Goal: Task Accomplishment & Management: Use online tool/utility

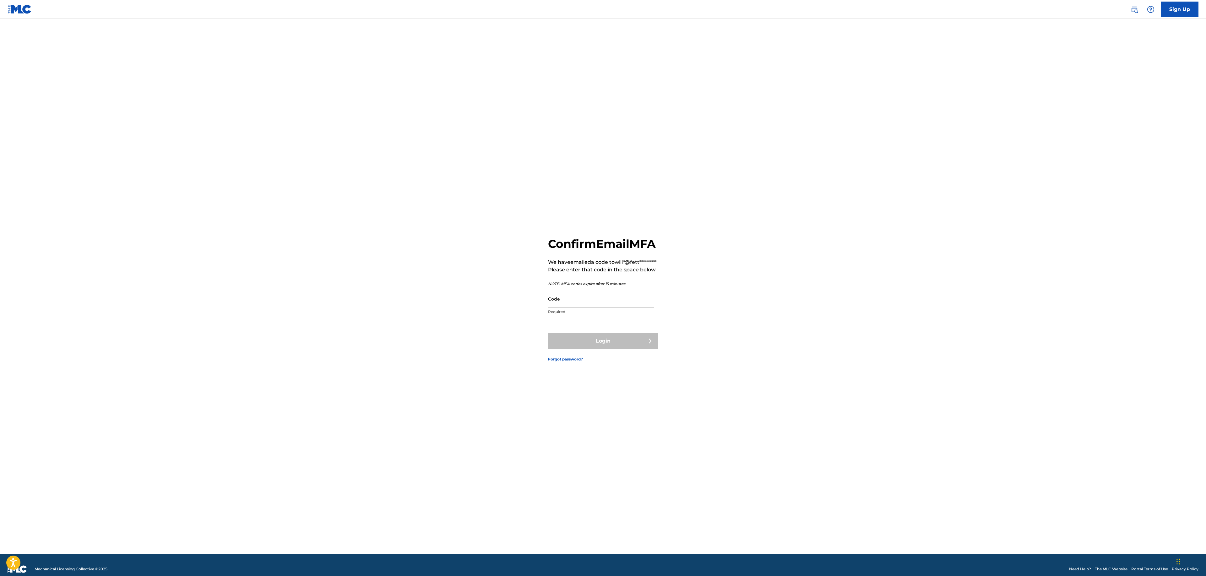
click at [578, 318] on div "Code Required" at bounding box center [601, 304] width 106 height 28
click at [583, 308] on input "Code" at bounding box center [601, 299] width 106 height 18
paste input "937815"
type input "937815"
click at [615, 349] on button "Login" at bounding box center [603, 341] width 110 height 16
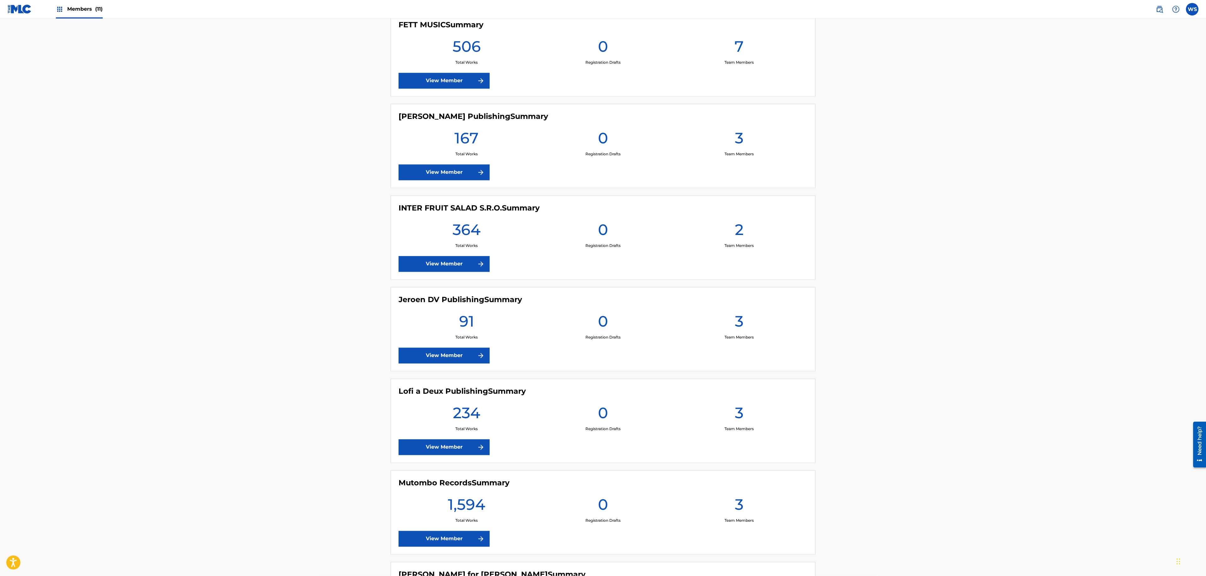
scroll to position [160, 0]
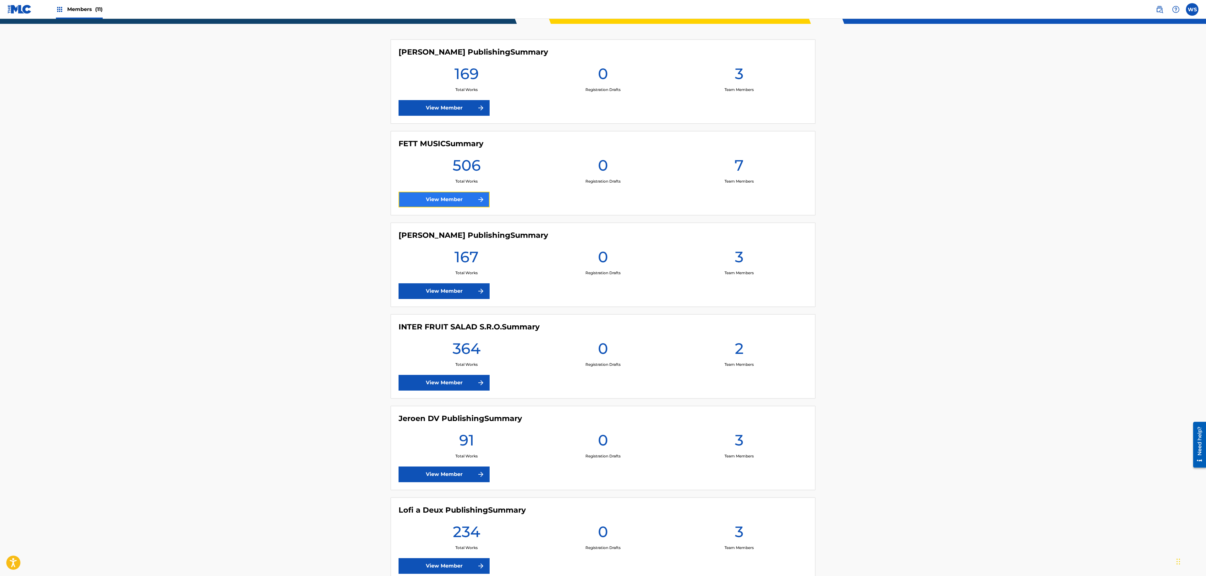
click at [458, 200] on link "View Member" at bounding box center [443, 200] width 91 height 16
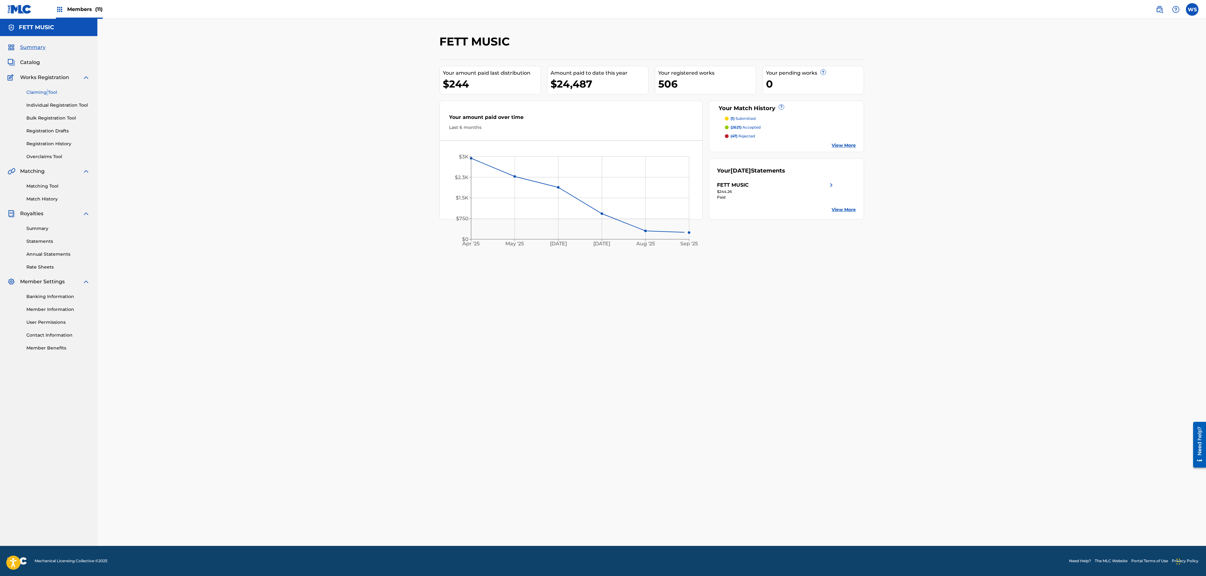
drag, startPoint x: 47, startPoint y: 99, endPoint x: 48, endPoint y: 91, distance: 7.6
click at [46, 99] on div "Claiming Tool Individual Registration Tool Bulk Registration Tool Registration …" at bounding box center [49, 120] width 82 height 79
click at [48, 91] on link "Claiming Tool" at bounding box center [57, 92] width 63 height 7
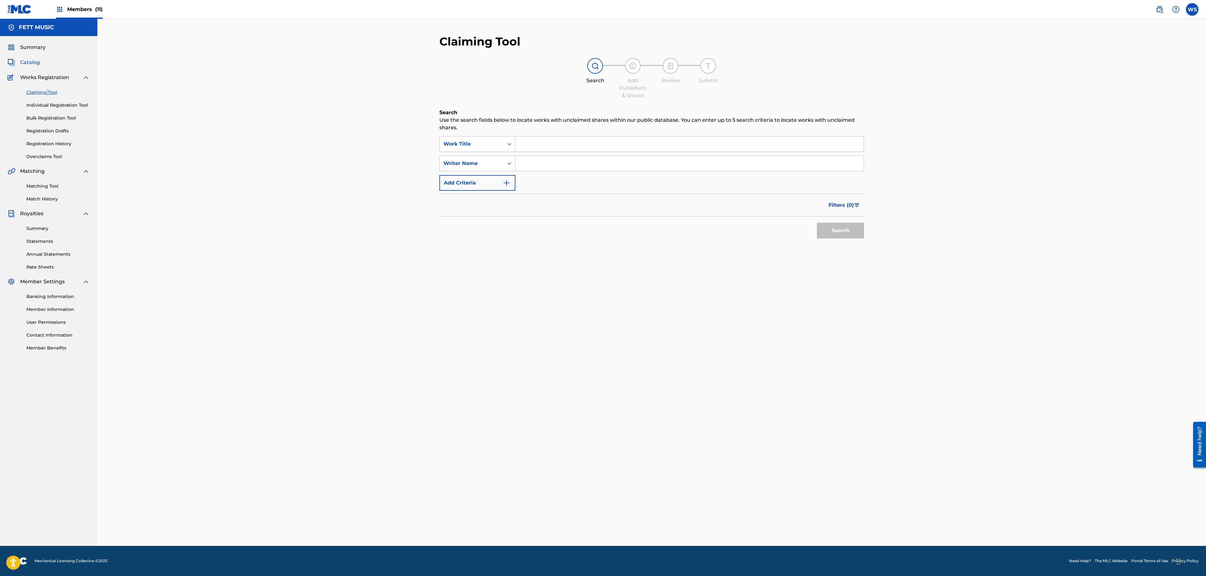
click at [37, 63] on span "Catalog" at bounding box center [30, 63] width 20 height 8
